Goal: Task Accomplishment & Management: Manage account settings

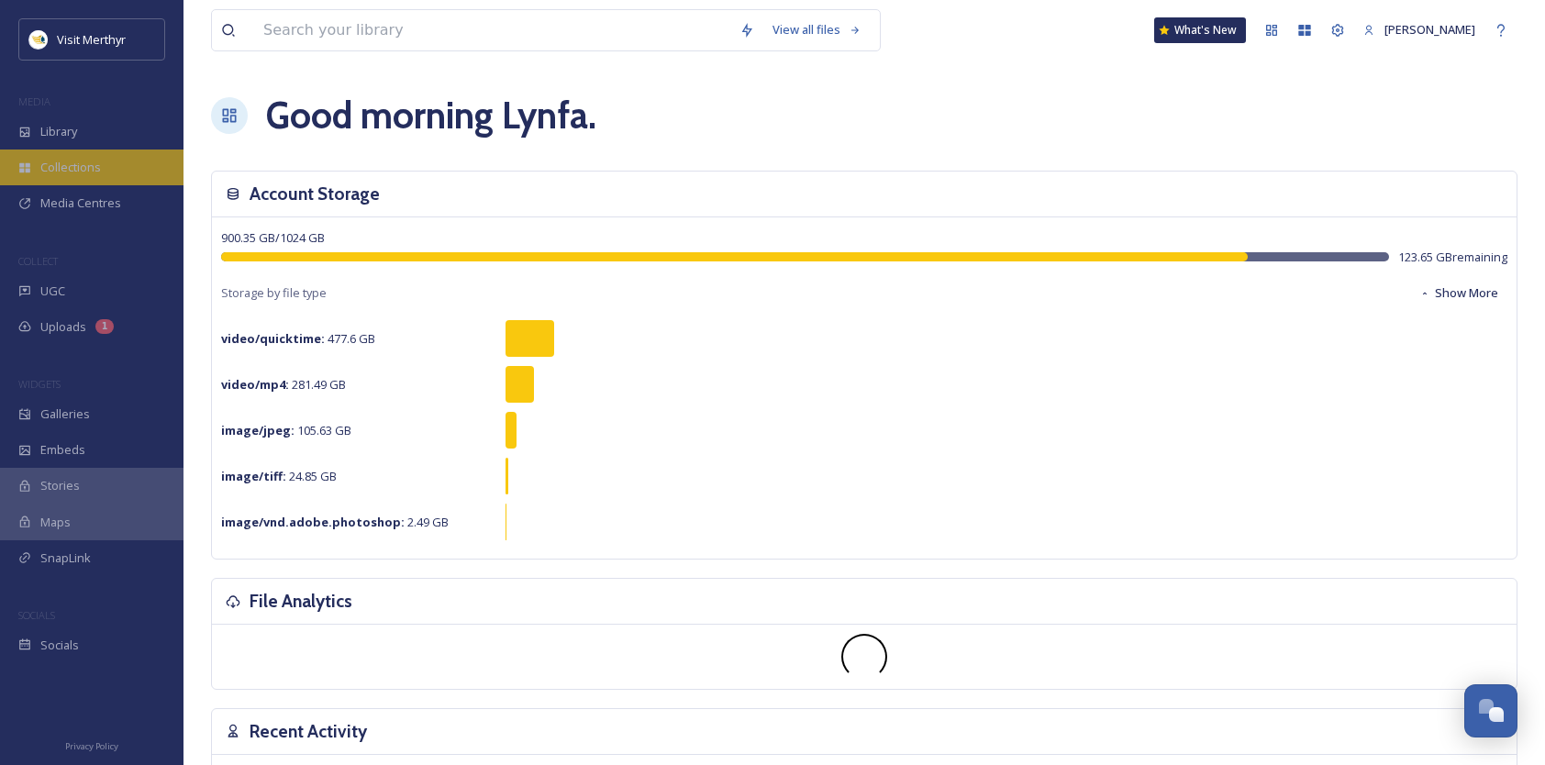
click at [86, 176] on div "Collections" at bounding box center [92, 168] width 184 height 36
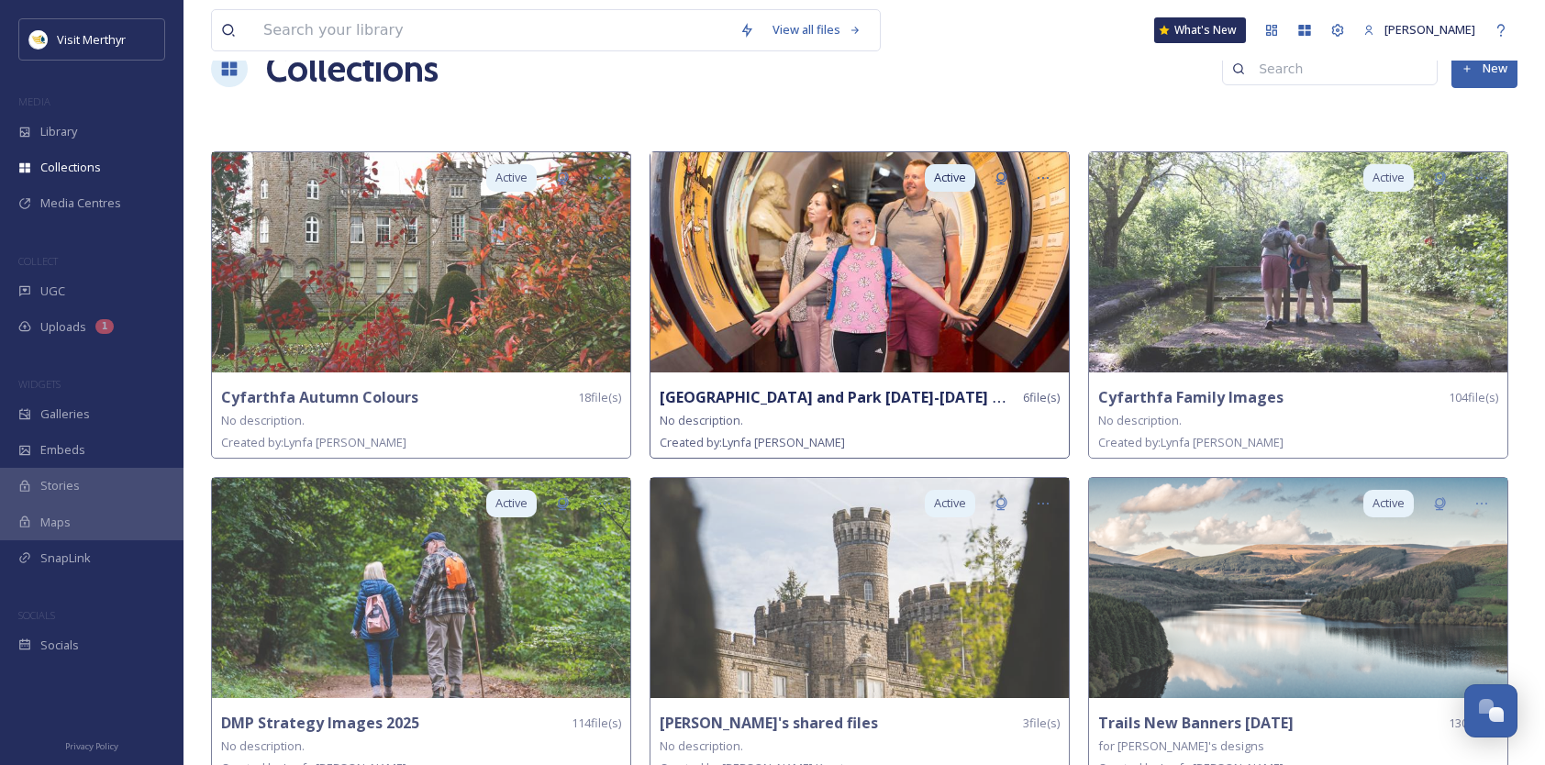
scroll to position [72, 0]
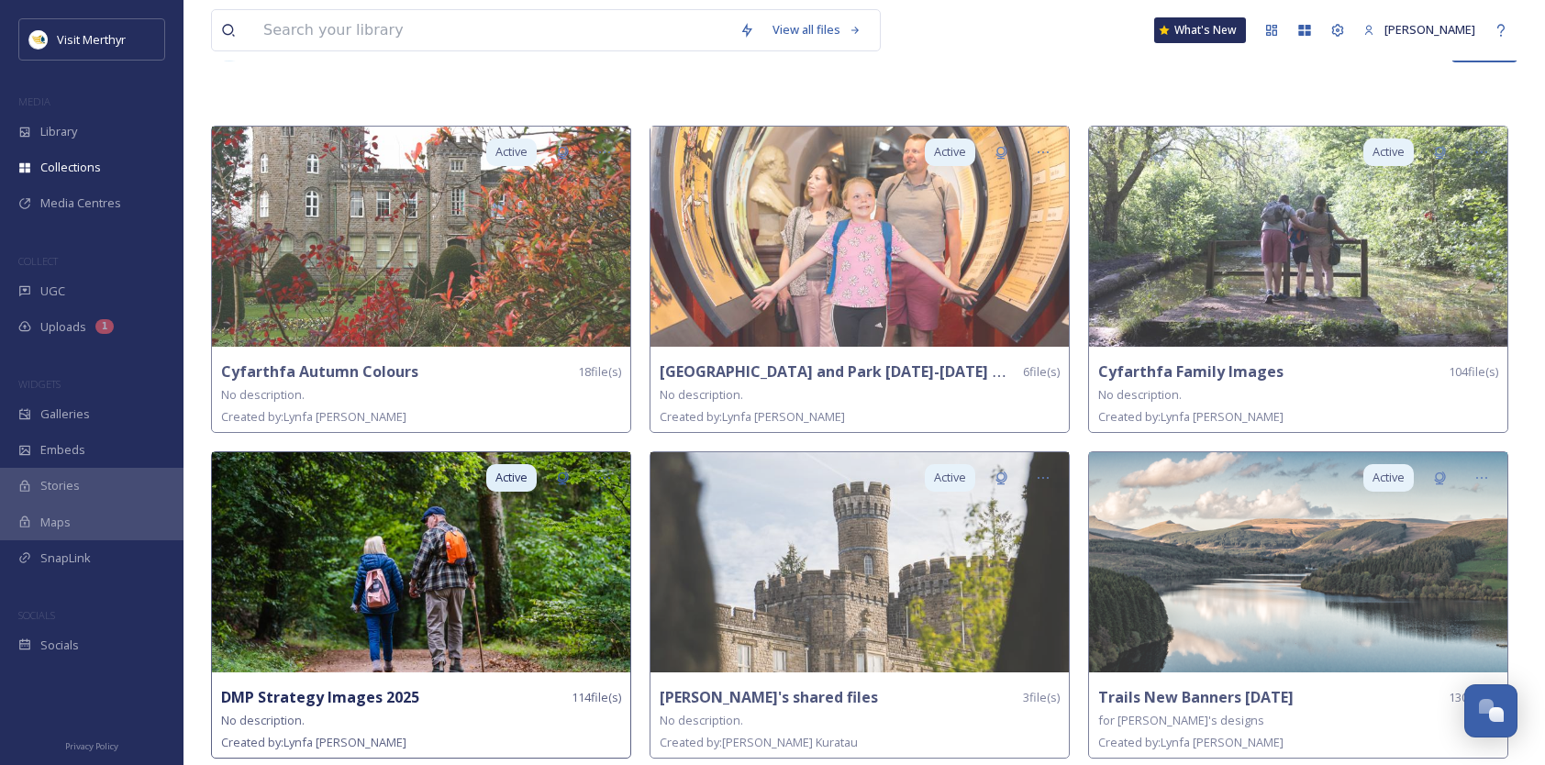
click at [413, 549] on img at bounding box center [421, 562] width 418 height 220
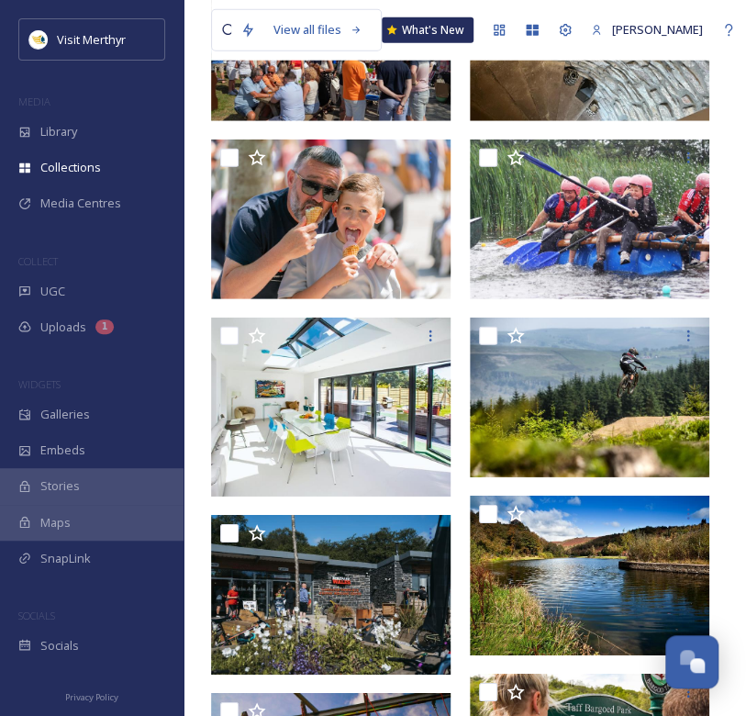
scroll to position [3774, 0]
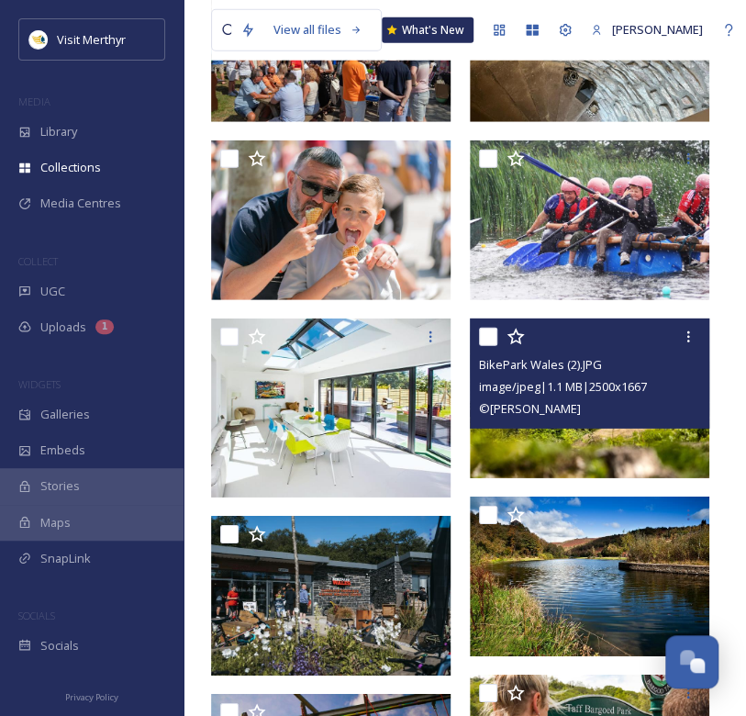
click at [514, 340] on icon at bounding box center [516, 337] width 18 height 18
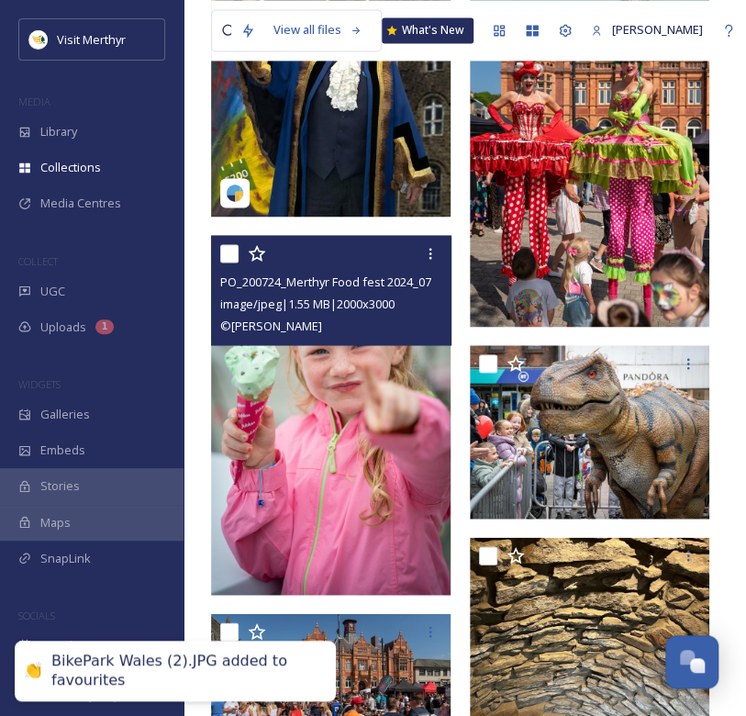
scroll to position [3039, 0]
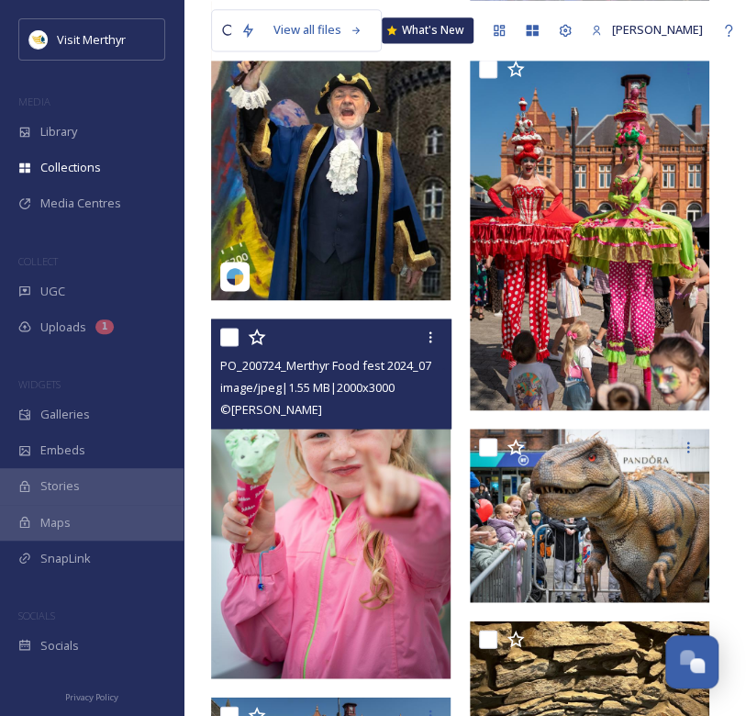
click at [254, 332] on icon at bounding box center [256, 336] width 17 height 17
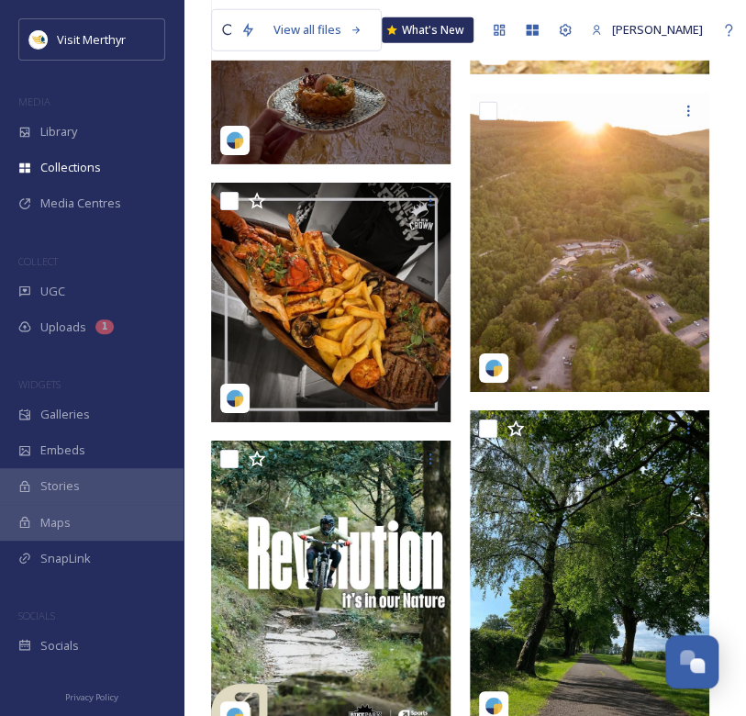
scroll to position [1938, 0]
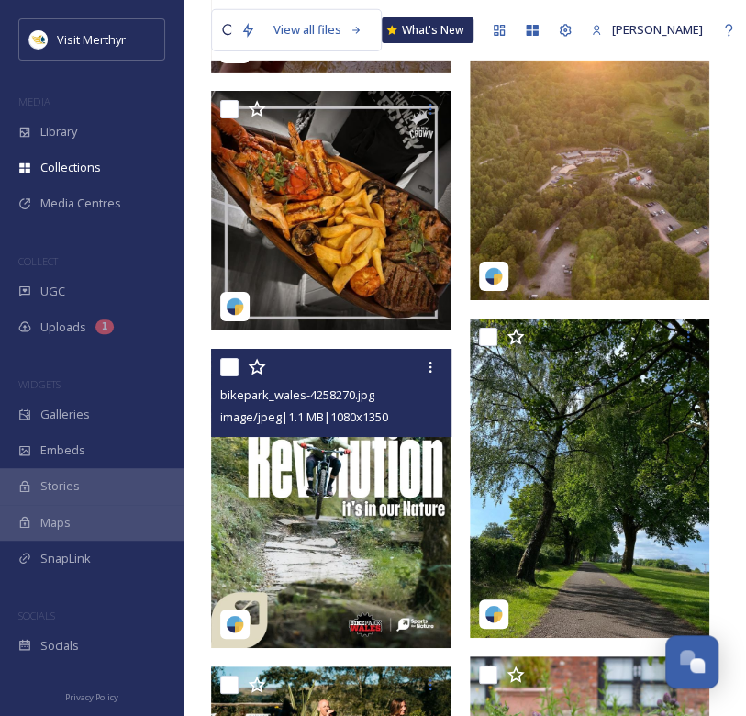
click at [231, 367] on input "checkbox" at bounding box center [229, 367] width 18 height 18
checkbox input "true"
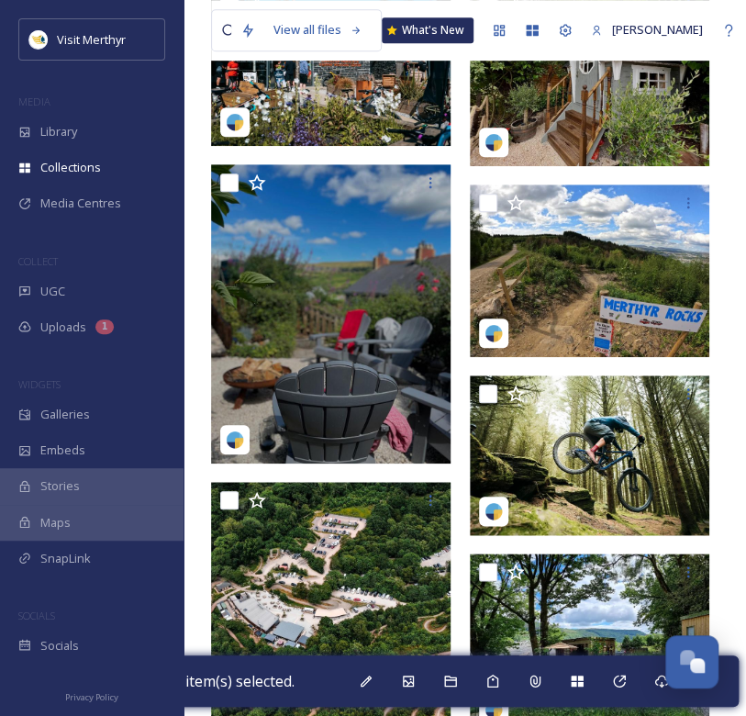
scroll to position [286, 0]
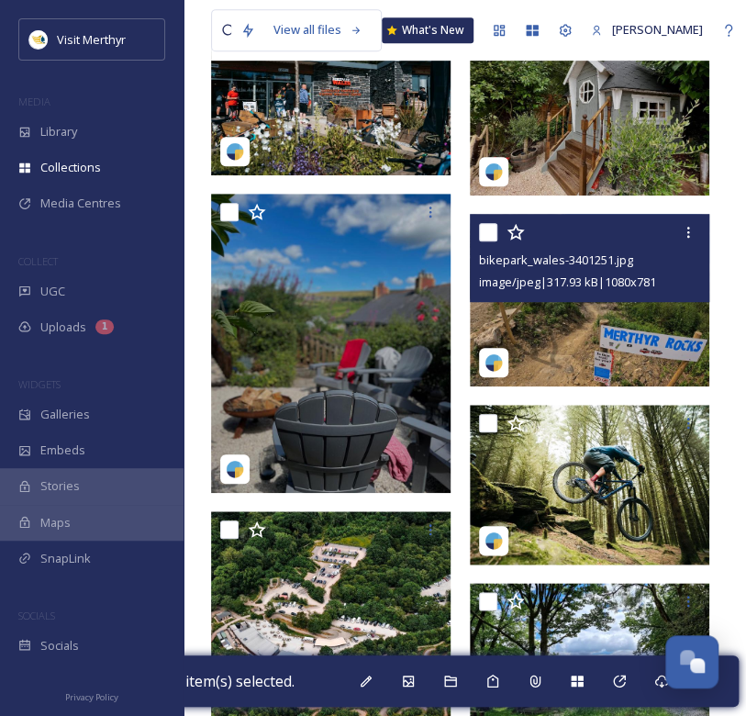
click at [490, 232] on input "checkbox" at bounding box center [488, 232] width 18 height 18
checkbox input "true"
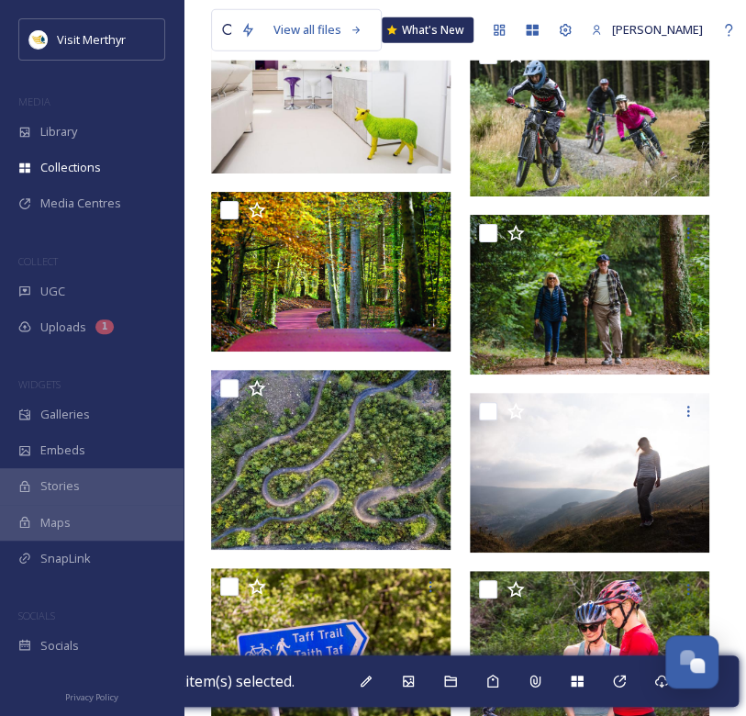
scroll to position [6116, 0]
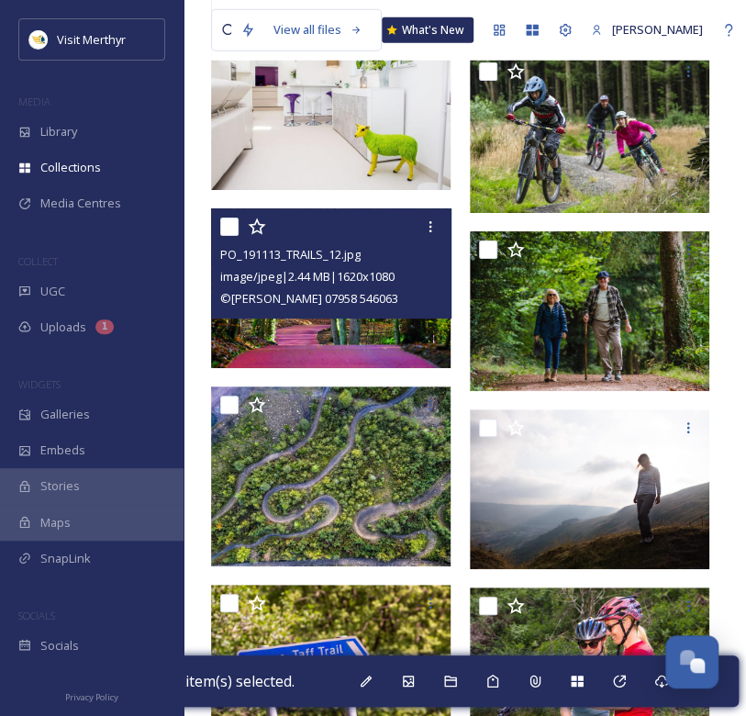
click at [237, 223] on input "checkbox" at bounding box center [229, 226] width 18 height 18
checkbox input "true"
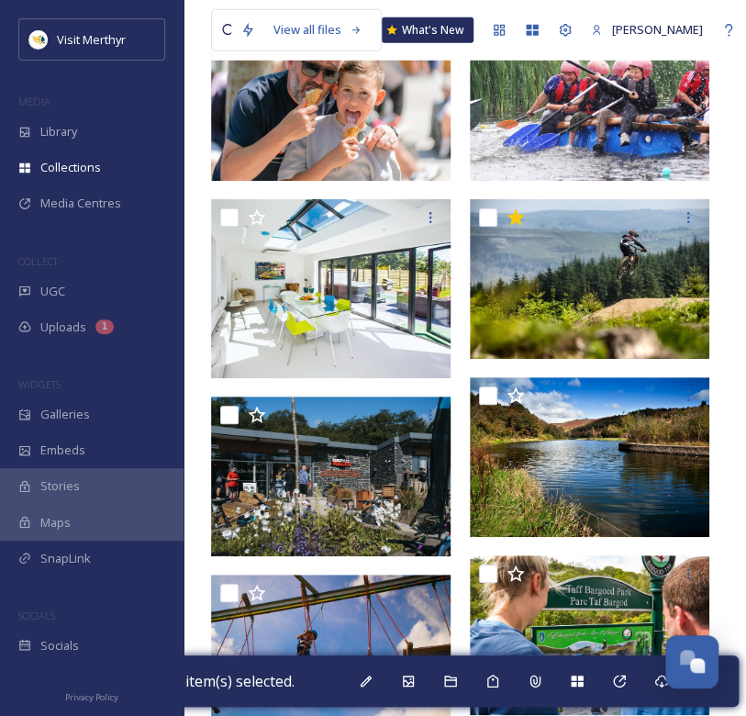
scroll to position [3821, 0]
